Goal: Communication & Community: Answer question/provide support

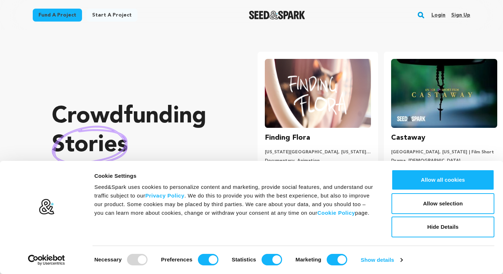
click at [442, 13] on link "Login" at bounding box center [438, 15] width 14 height 12
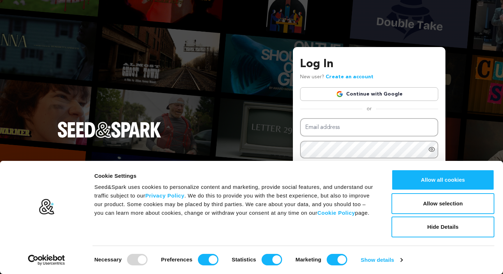
click at [367, 92] on link "Continue with Google" at bounding box center [369, 94] width 138 height 14
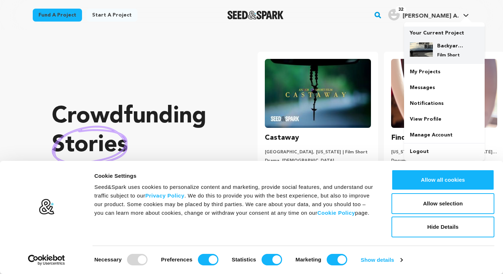
click at [432, 42] on img at bounding box center [421, 49] width 23 height 14
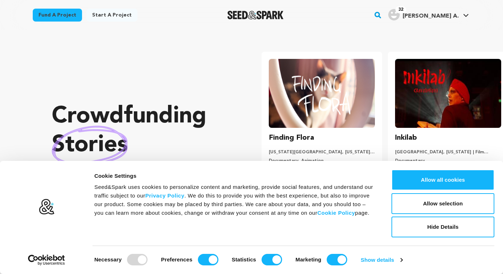
scroll to position [0, 132]
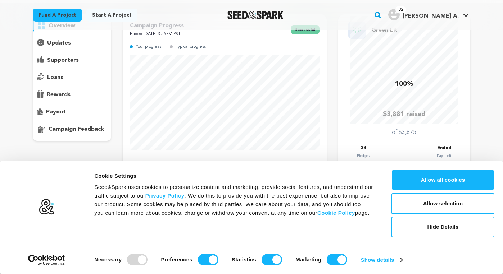
click at [41, 59] on icon at bounding box center [42, 59] width 5 height 7
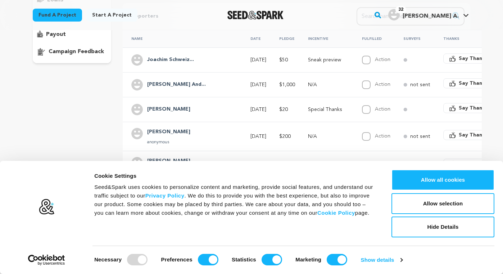
scroll to position [139, 0]
click at [443, 82] on button "Say Thanks" at bounding box center [468, 83] width 50 height 10
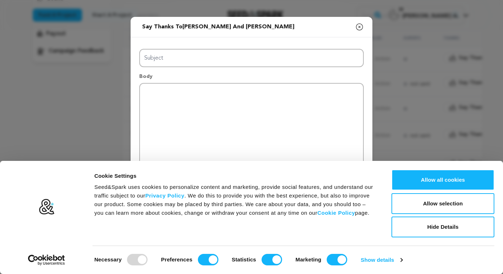
type input "Thanks for your support!"
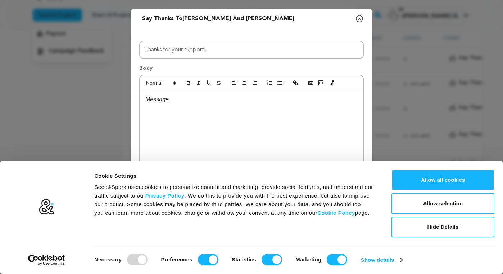
click at [361, 17] on icon "button" at bounding box center [359, 18] width 9 height 9
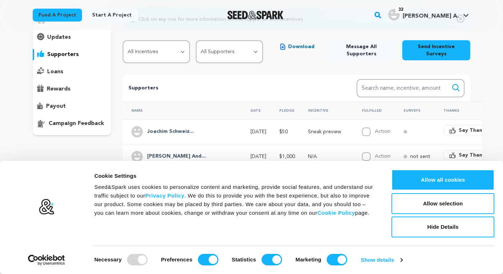
scroll to position [0, 0]
